Goal: Contribute content: Add original content to the website for others to see

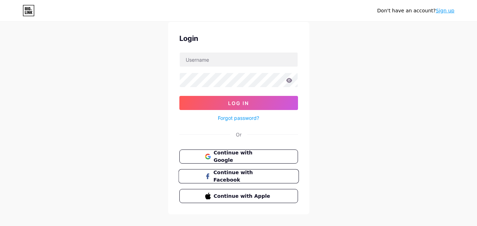
scroll to position [34, 0]
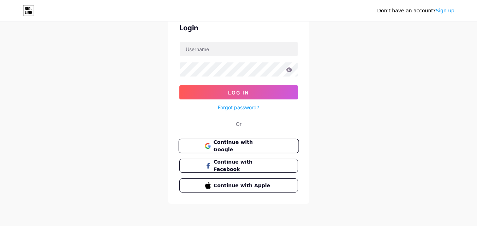
click at [221, 145] on span "Continue with Google" at bounding box center [242, 146] width 59 height 15
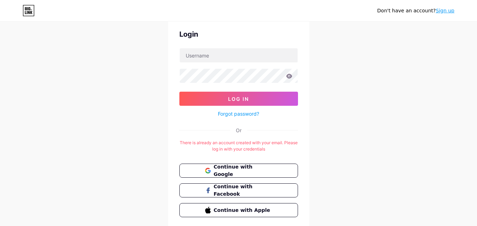
scroll to position [17, 0]
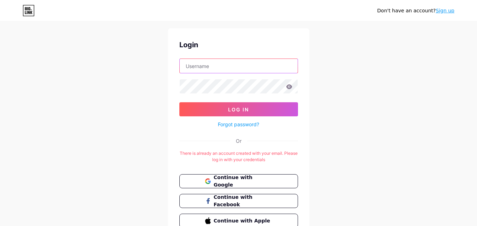
click at [210, 60] on input "text" at bounding box center [239, 66] width 118 height 14
type input "[EMAIL_ADDRESS][DOMAIN_NAME]"
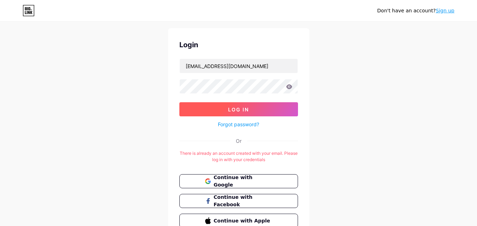
click at [240, 106] on button "Log In" at bounding box center [238, 109] width 119 height 14
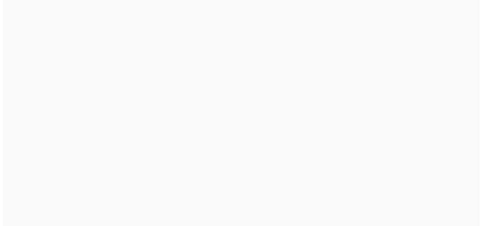
scroll to position [0, 0]
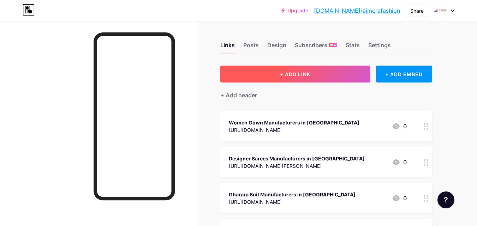
click at [280, 71] on button "+ ADD LINK" at bounding box center [295, 74] width 150 height 17
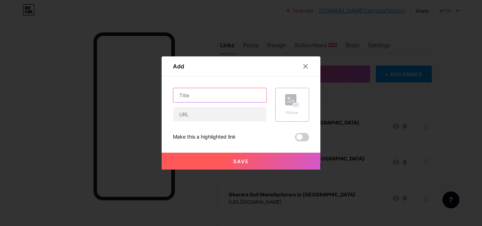
click at [204, 98] on input "text" at bounding box center [219, 95] width 93 height 14
click at [188, 92] on input "text" at bounding box center [219, 95] width 93 height 14
click at [191, 101] on input "text" at bounding box center [219, 95] width 93 height 14
click at [193, 100] on input "text" at bounding box center [219, 95] width 93 height 14
click at [194, 99] on input "text" at bounding box center [219, 95] width 93 height 14
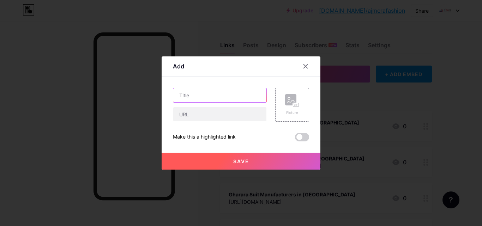
click at [206, 90] on input "text" at bounding box center [219, 95] width 93 height 14
click at [189, 95] on input "text" at bounding box center [219, 95] width 93 height 14
paste input "Why Are Buyers Turning to Dola Silk Saree Manufacturers in [GEOGRAPHIC_DATA] fo…"
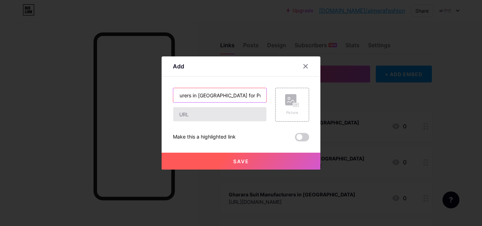
type input "Why Are Buyers Turning to Dola Silk Saree Manufacturers in [GEOGRAPHIC_DATA] fo…"
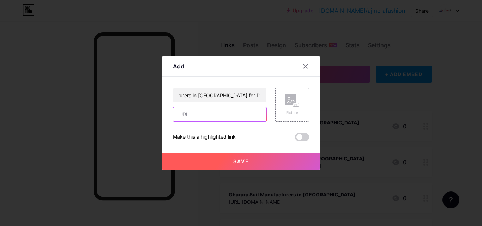
scroll to position [0, 0]
click at [203, 116] on input "text" at bounding box center [219, 114] width 93 height 14
paste input "[URL][DOMAIN_NAME]"
type input "[URL][DOMAIN_NAME]"
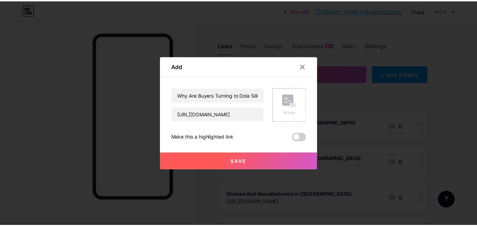
scroll to position [0, 0]
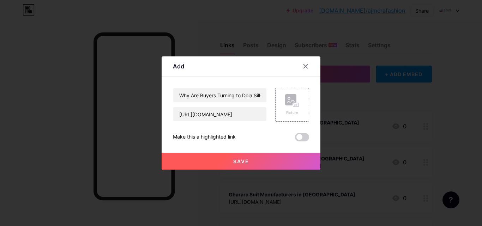
click at [301, 135] on span at bounding box center [302, 137] width 14 height 8
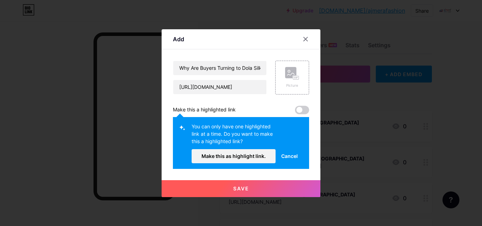
click at [305, 111] on span at bounding box center [302, 110] width 14 height 8
click at [242, 188] on span "Save" at bounding box center [241, 189] width 16 height 6
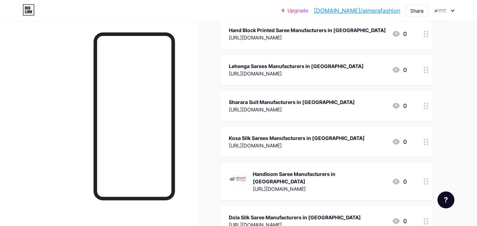
scroll to position [455, 0]
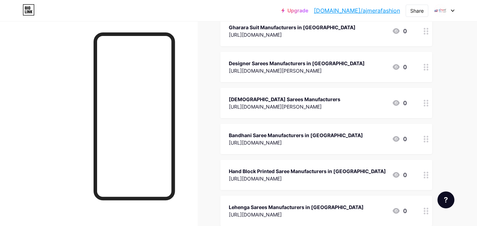
click at [368, 8] on link "[DOMAIN_NAME]/ajmerafashion" at bounding box center [357, 10] width 86 height 8
